Goal: Information Seeking & Learning: Learn about a topic

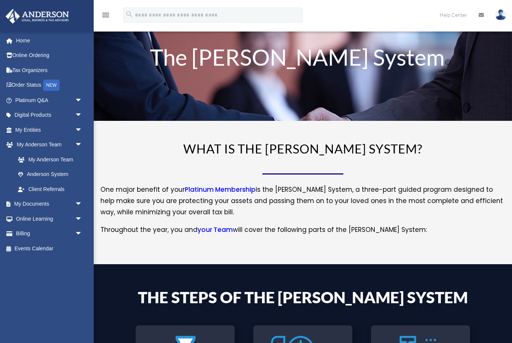
click at [75, 126] on span "arrow_drop_down" at bounding box center [82, 129] width 15 height 15
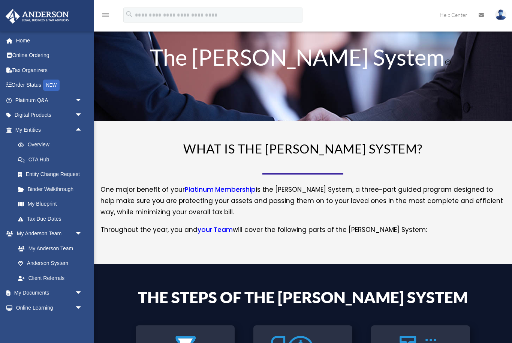
click at [35, 141] on link "Overview" at bounding box center [51, 144] width 83 height 15
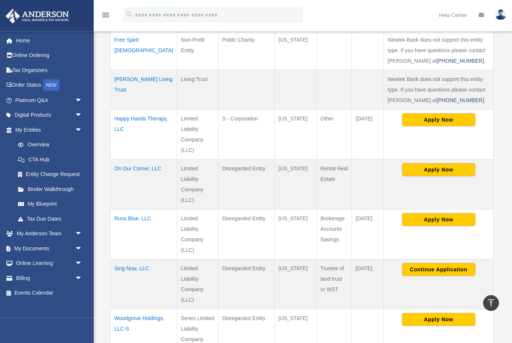
scroll to position [239, 0]
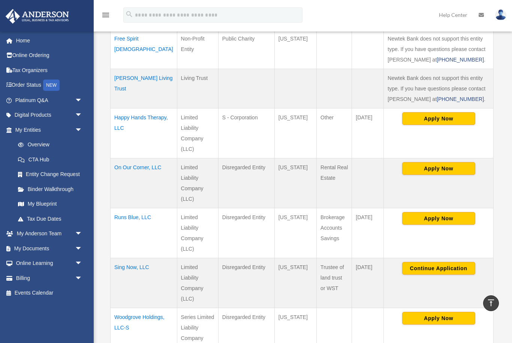
click at [47, 100] on link "Platinum Q&A arrow_drop_down" at bounding box center [49, 100] width 88 height 15
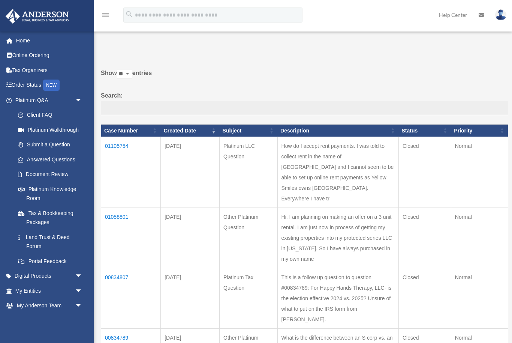
click at [45, 190] on link "Platinum Knowledge Room" at bounding box center [49, 193] width 79 height 24
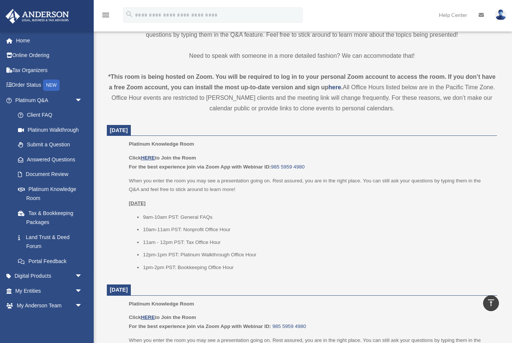
scroll to position [221, 0]
click at [150, 156] on u "HERE" at bounding box center [148, 158] width 14 height 6
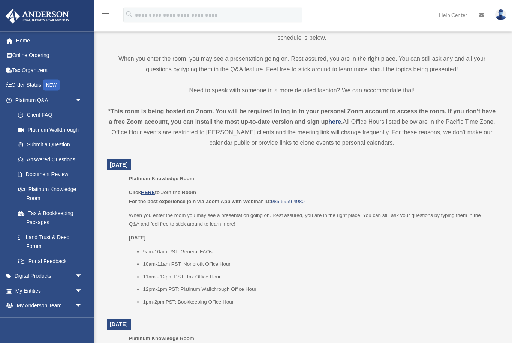
scroll to position [191, 0]
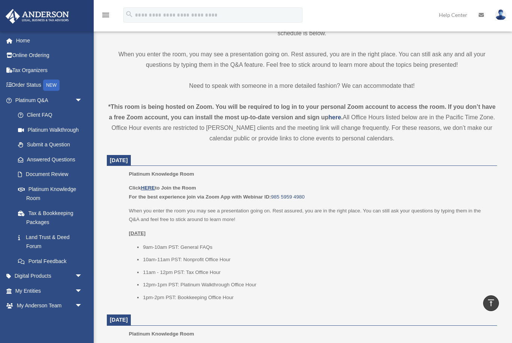
click at [81, 271] on span "arrow_drop_down" at bounding box center [82, 275] width 15 height 15
click at [51, 286] on div "Tax Toolbox" at bounding box center [55, 290] width 58 height 9
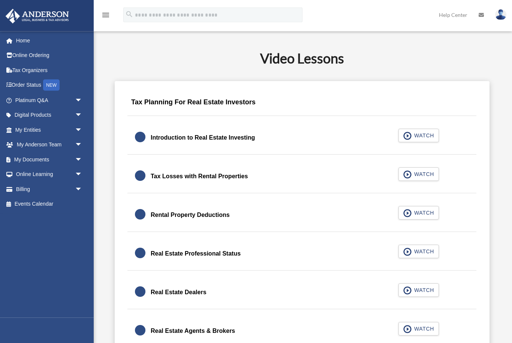
scroll to position [415, 0]
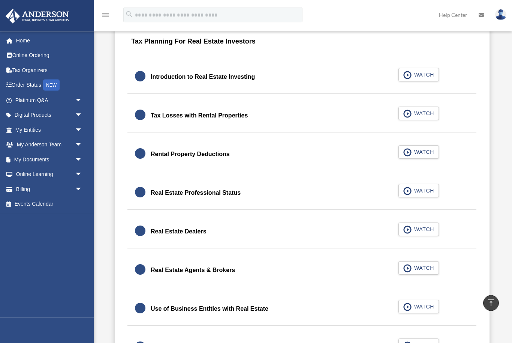
click at [420, 228] on span "WATCH" at bounding box center [423, 229] width 22 height 7
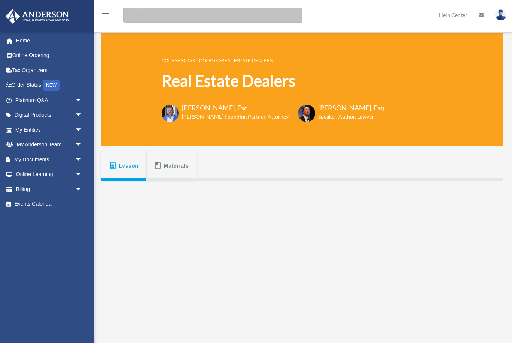
click at [189, 21] on input "search" at bounding box center [212, 14] width 179 height 15
type input "**********"
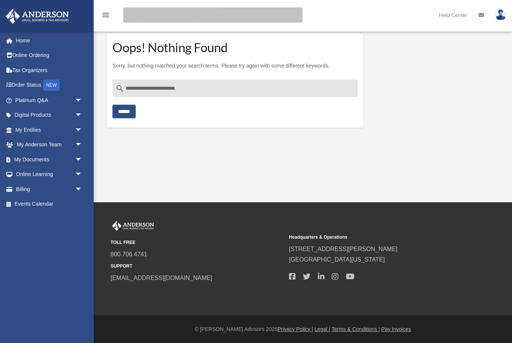
click at [202, 15] on input "Search for:" at bounding box center [212, 14] width 179 height 15
type input "**********"
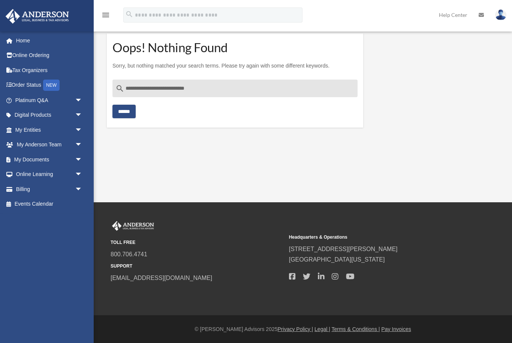
click at [49, 117] on link "Digital Products arrow_drop_down" at bounding box center [49, 115] width 88 height 15
click at [78, 117] on span "arrow_drop_down" at bounding box center [82, 115] width 15 height 15
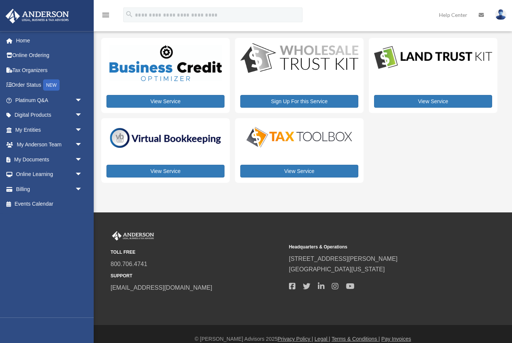
scroll to position [8, 0]
click at [183, 170] on link "View Service" at bounding box center [165, 171] width 118 height 13
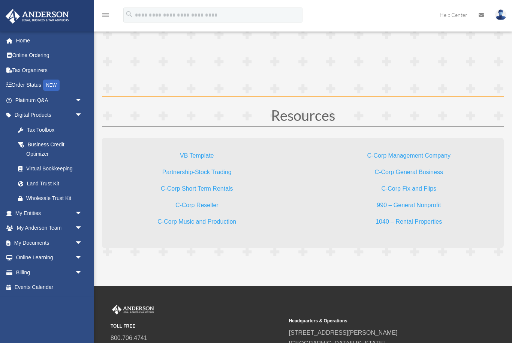
scroll to position [2154, 0]
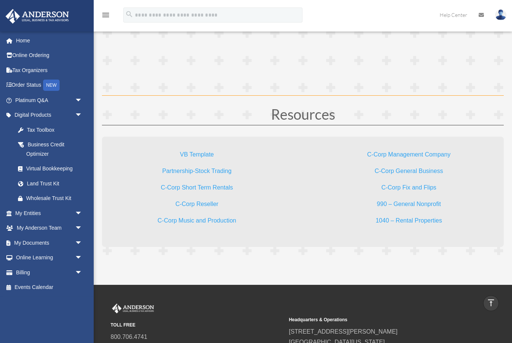
click at [410, 219] on link "1040 – Rental Properties" at bounding box center [409, 222] width 66 height 10
